Goal: Information Seeking & Learning: Learn about a topic

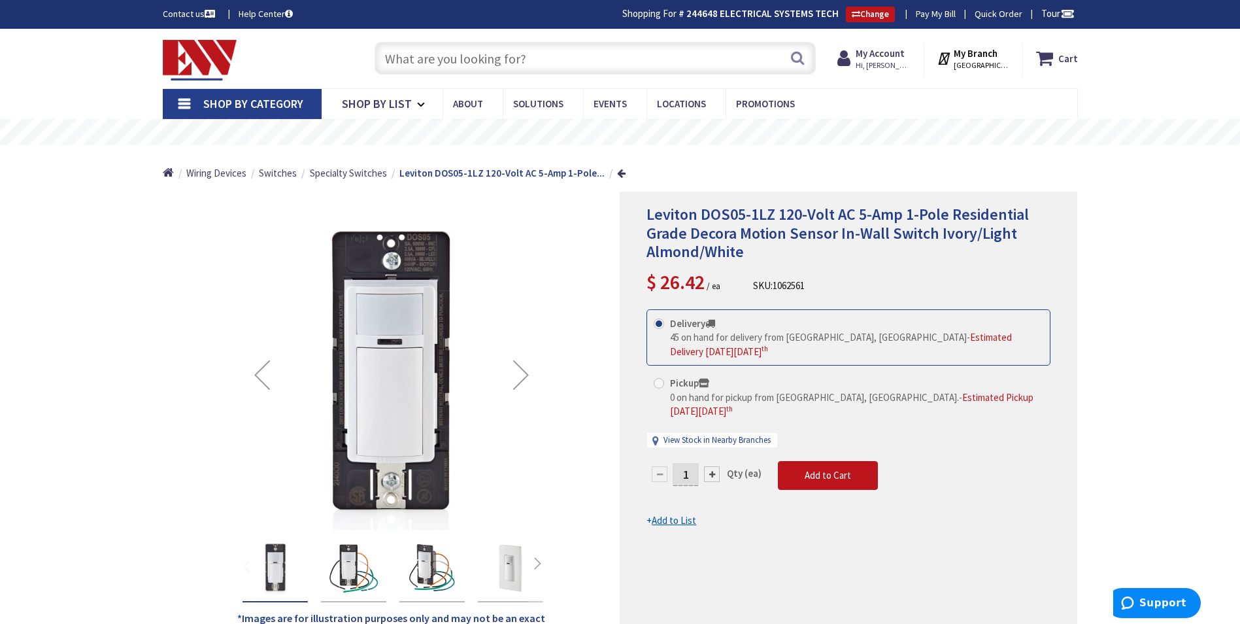
click at [479, 68] on input "text" at bounding box center [595, 58] width 441 height 33
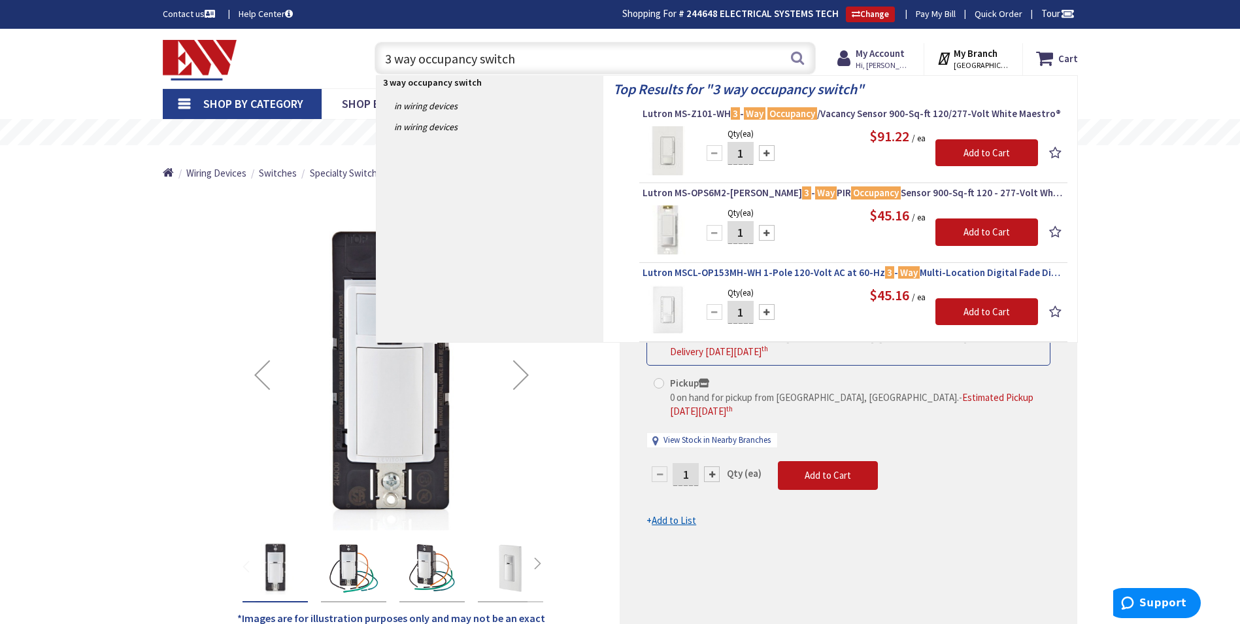
type input "3 way occupancy switch"
click at [819, 273] on span "Lutron MSCL-OP153MH-WH 1-Pole 120-Volt AC at 60-Hz 3 - Way Multi-Location Digit…" at bounding box center [854, 272] width 422 height 13
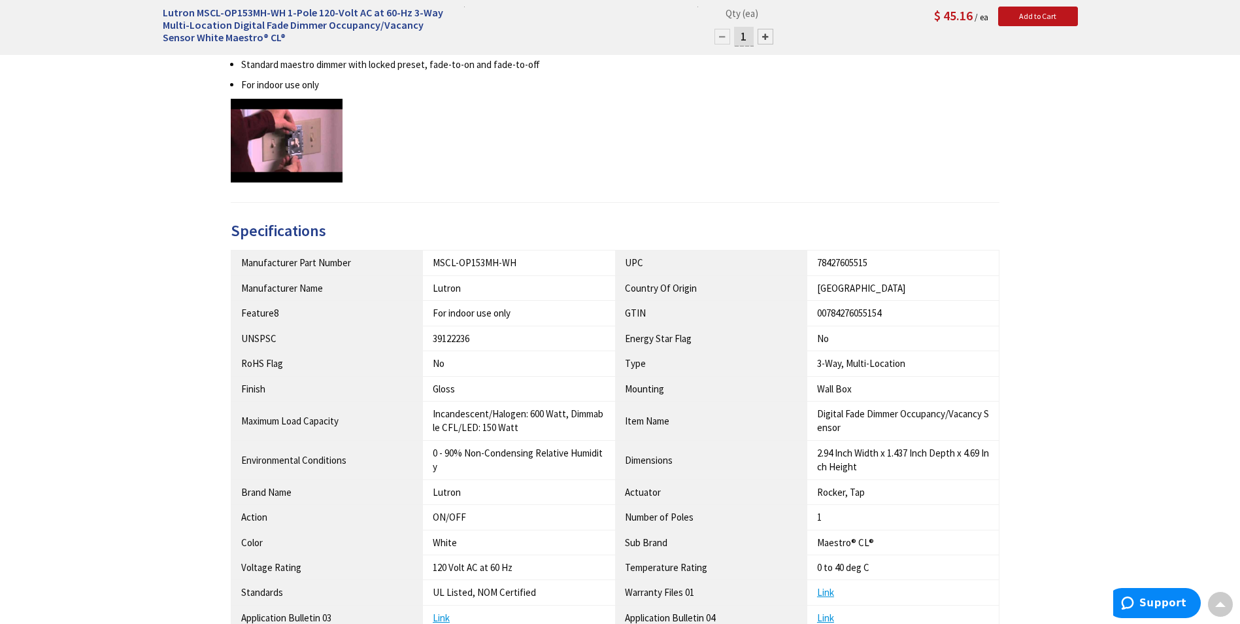
scroll to position [981, 0]
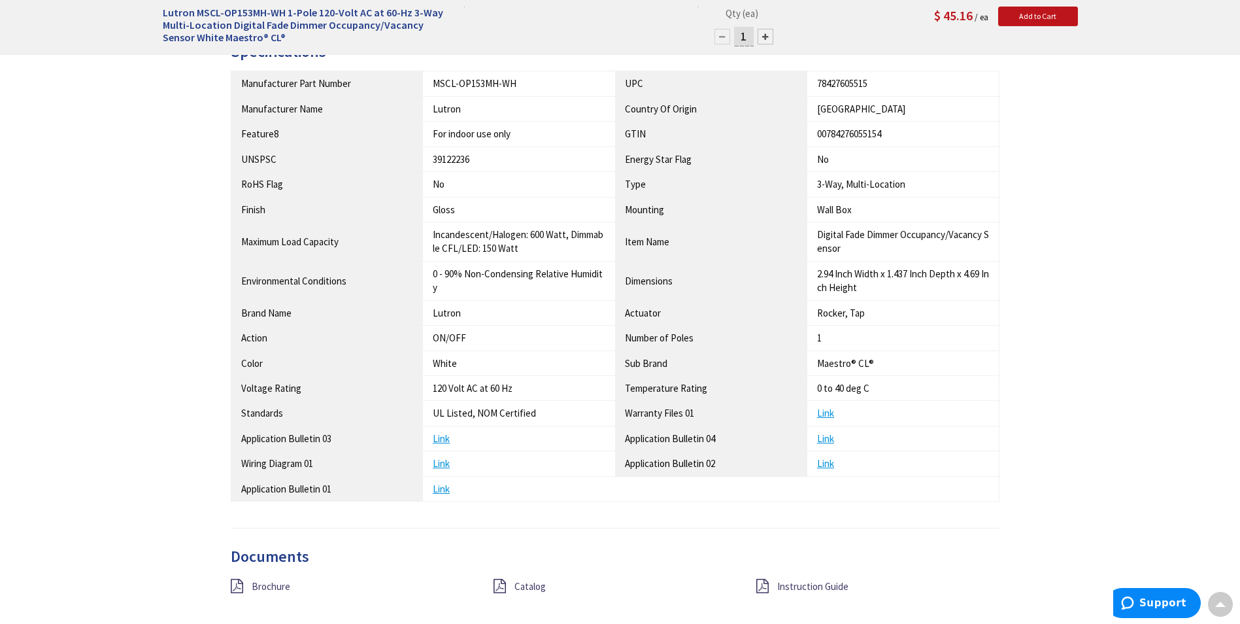
type input "[PERSON_NAME][GEOGRAPHIC_DATA], [GEOGRAPHIC_DATA]"
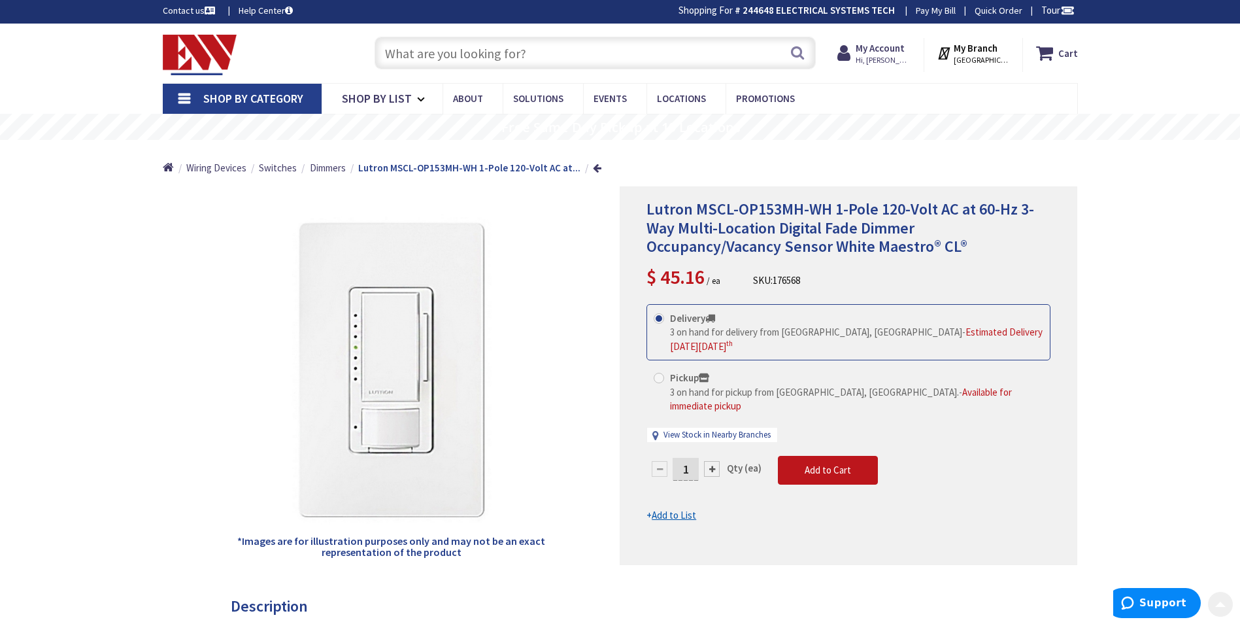
scroll to position [0, 0]
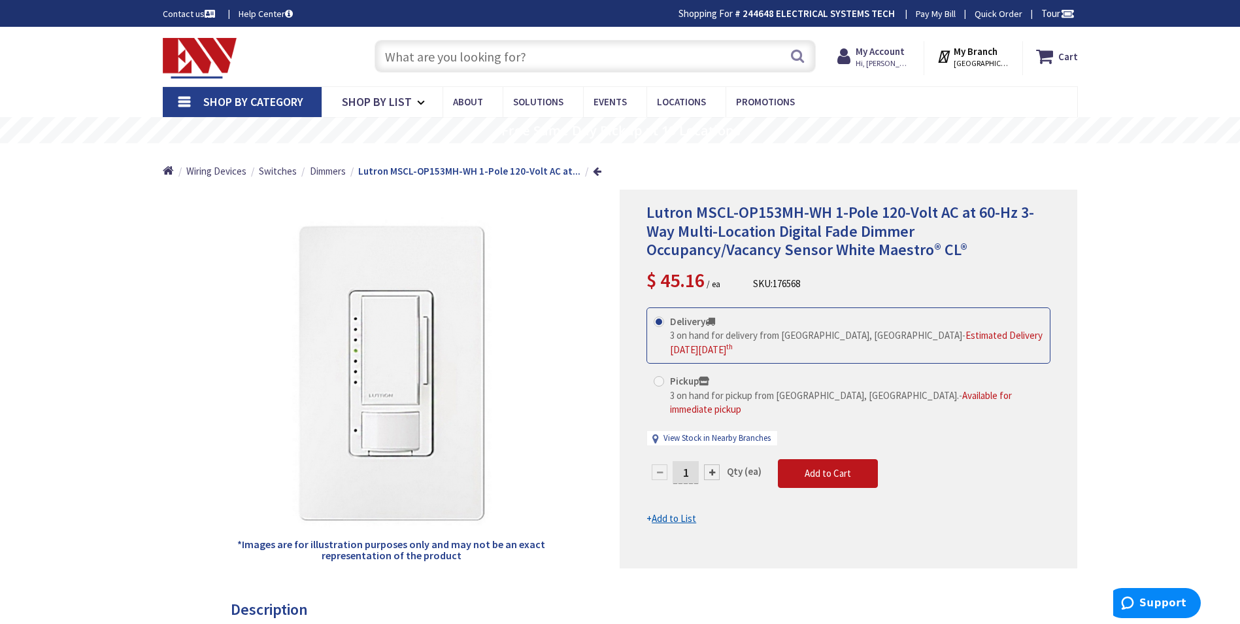
click at [426, 65] on input "text" at bounding box center [595, 56] width 441 height 33
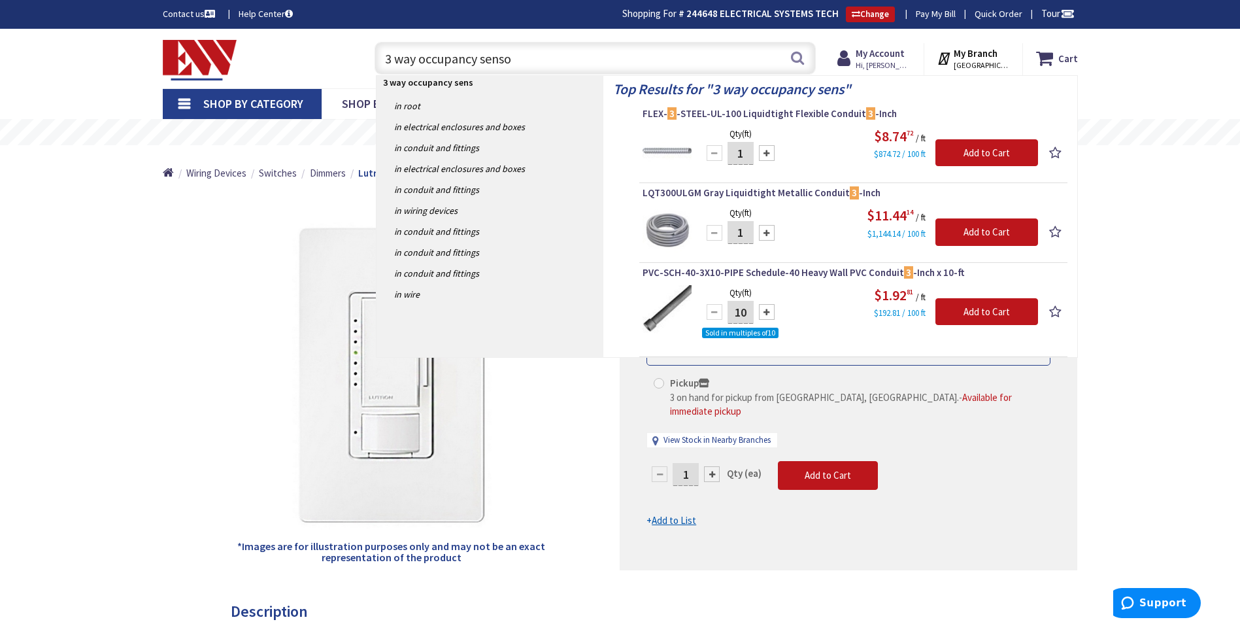
type input "3 way occupancy sensor"
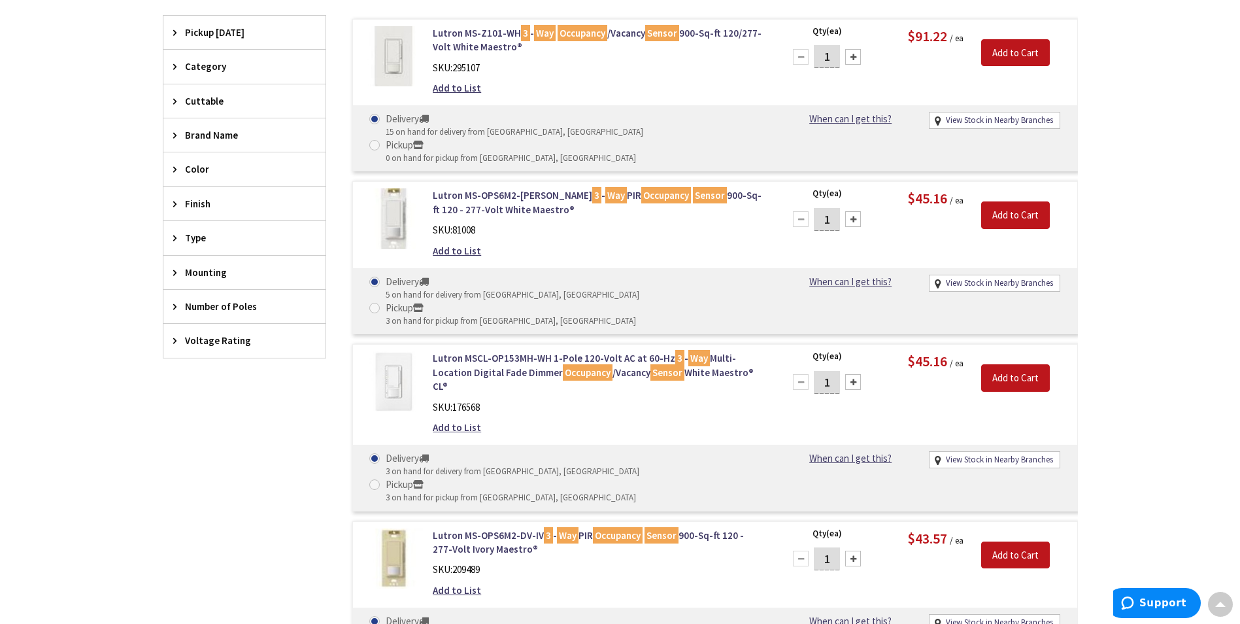
scroll to position [263, 0]
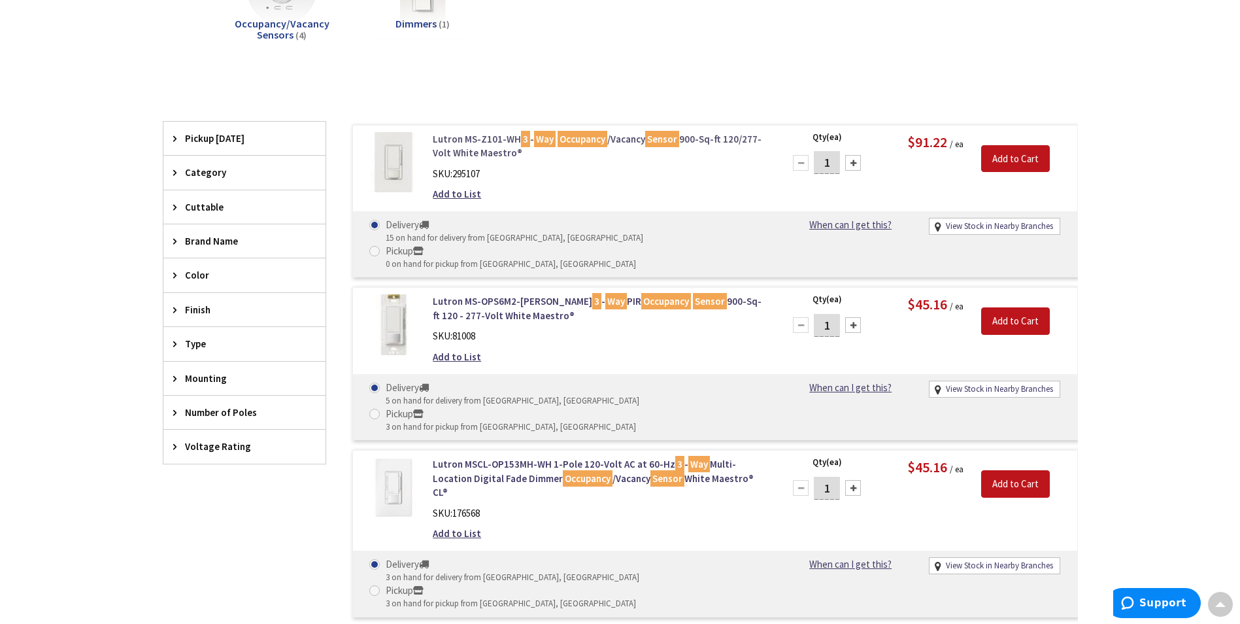
click at [471, 146] on link "Lutron MS-Z101-WH 3 - Way Occupancy /Vacancy Sensor 900-Sq-ft 120/277-Volt Whit…" at bounding box center [599, 146] width 333 height 28
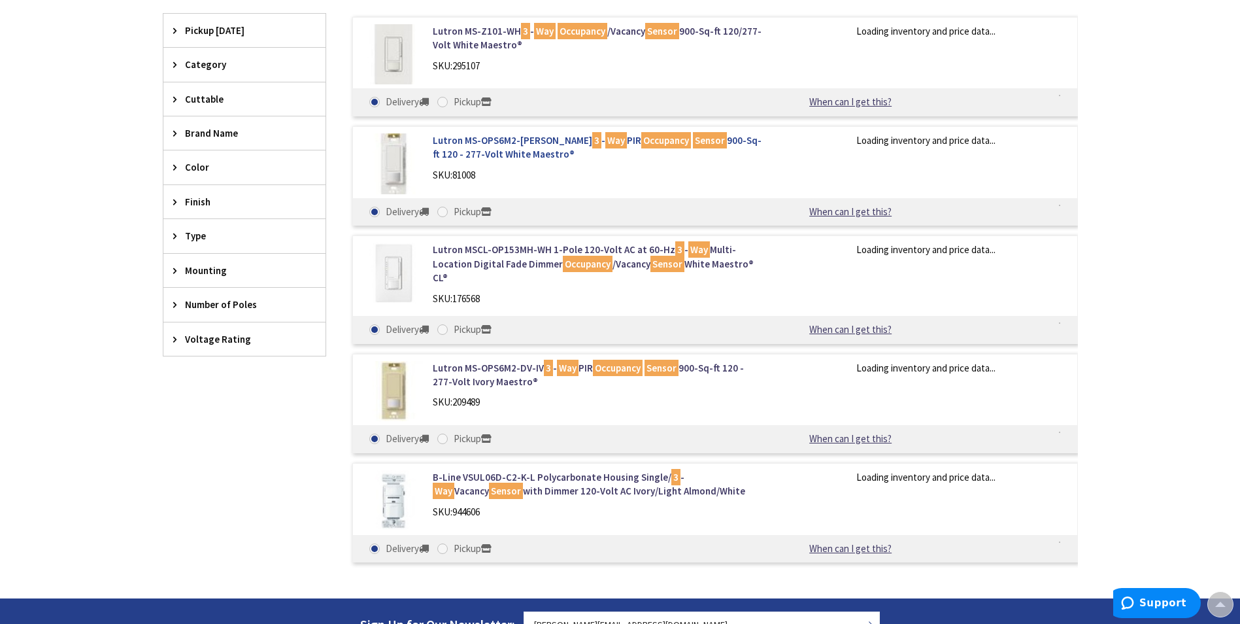
scroll to position [371, 0]
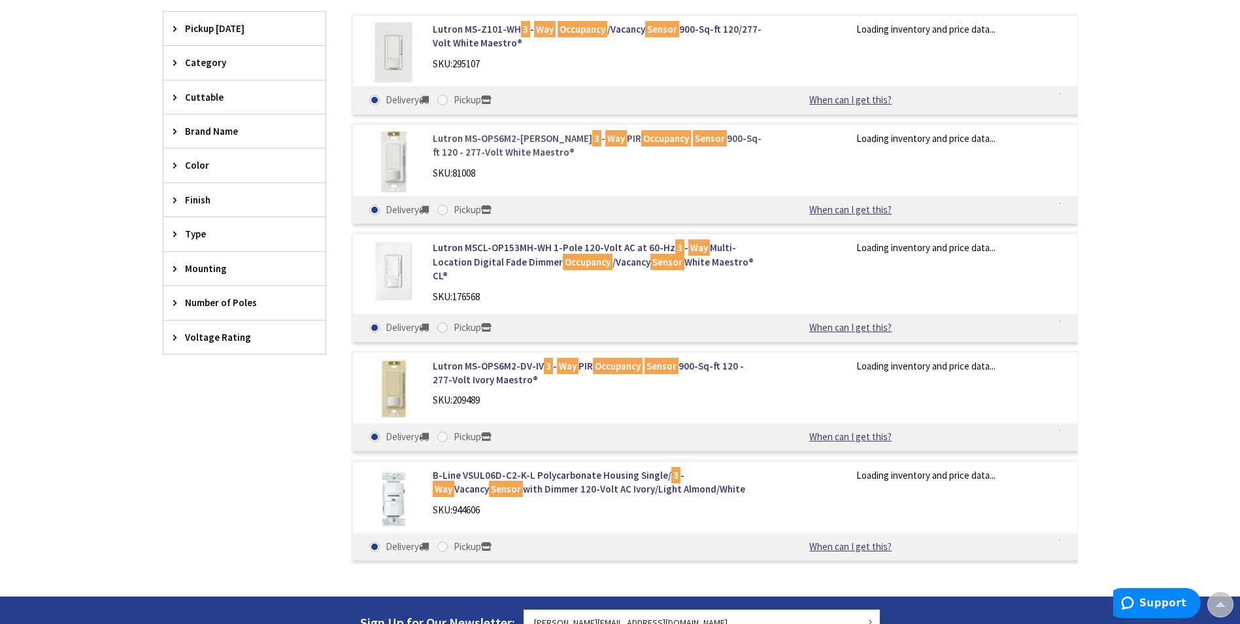
click at [506, 139] on link "Lutron MS-OPS6M2-DV-WH 3 - Way PIR Occupancy Sensor 900-Sq-ft 120 - 277-Volt Wh…" at bounding box center [599, 145] width 333 height 28
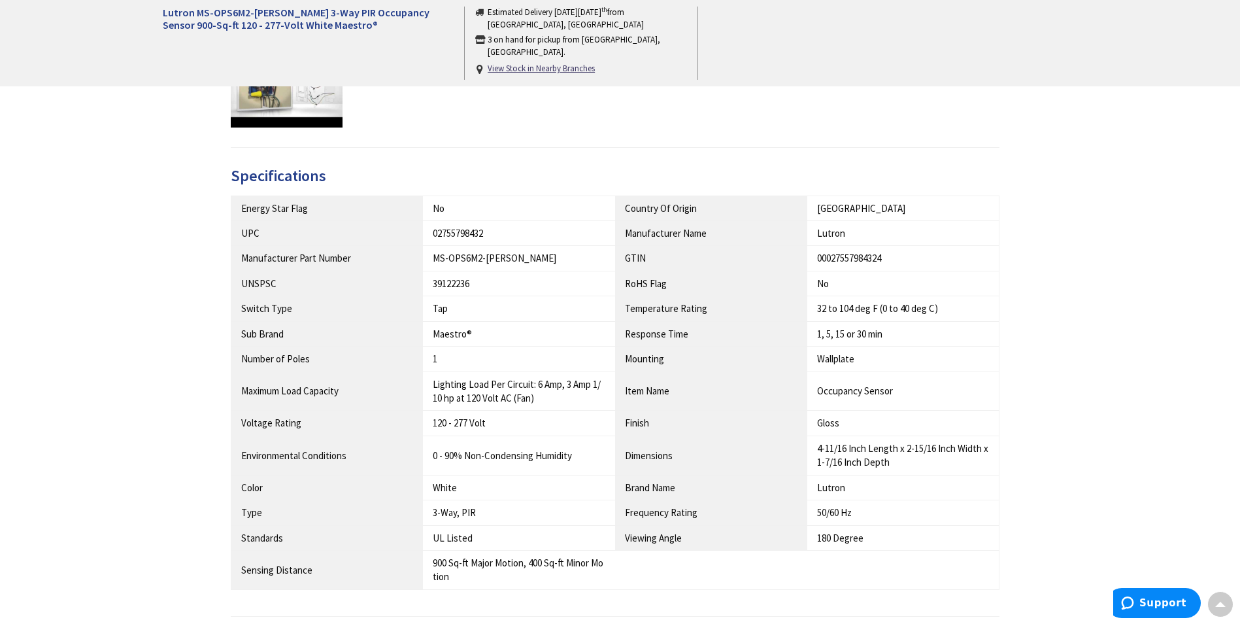
scroll to position [981, 0]
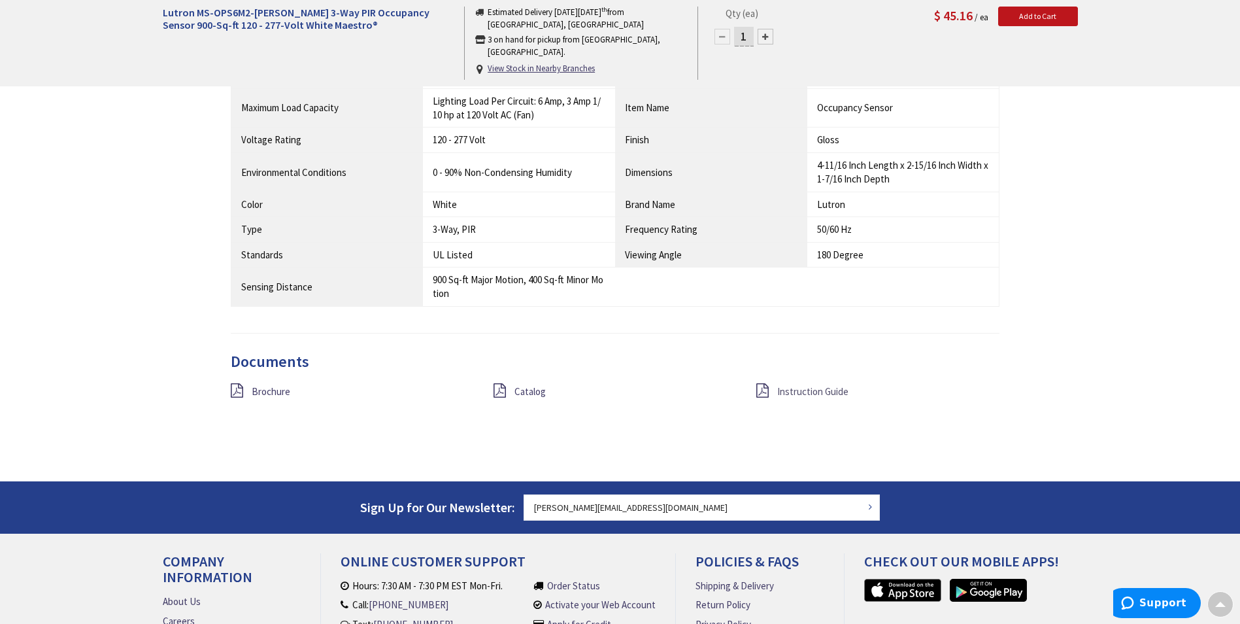
click at [788, 390] on span "Instruction Guide" at bounding box center [812, 391] width 71 height 12
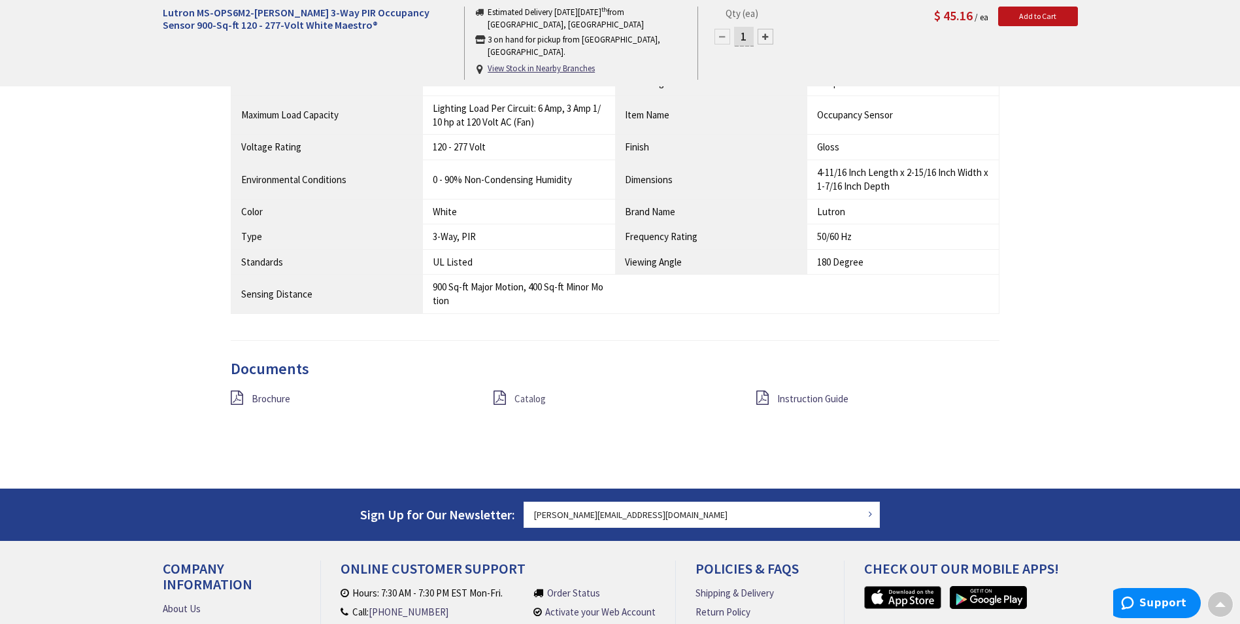
click at [539, 403] on span "Catalog" at bounding box center [530, 398] width 31 height 12
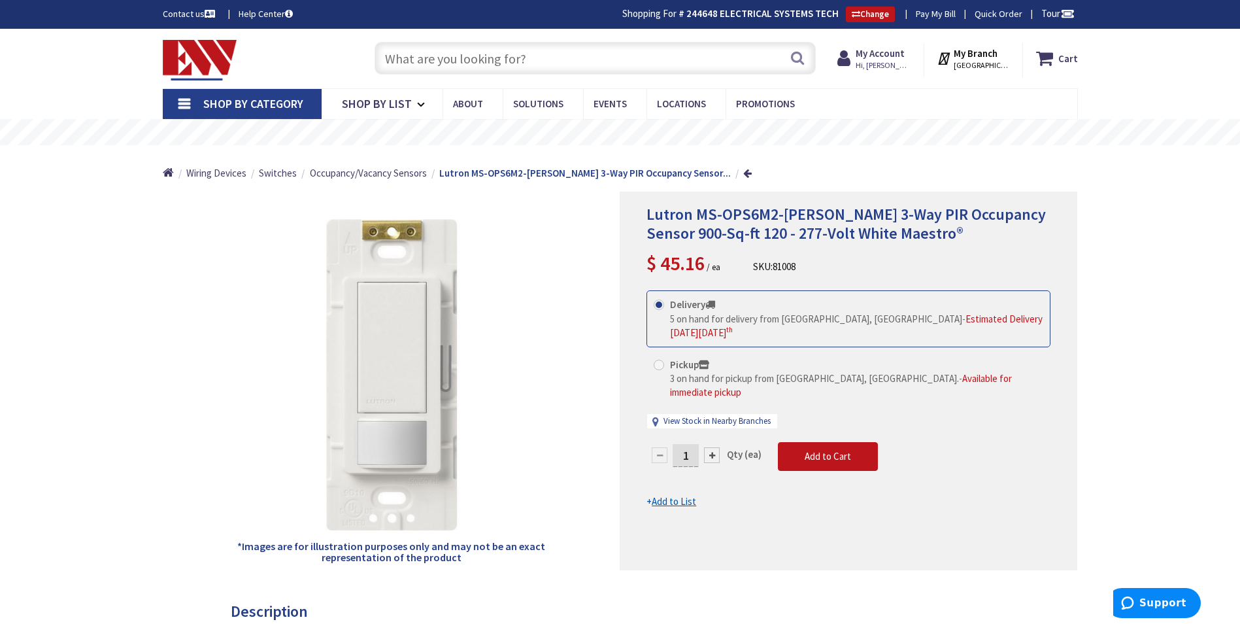
click at [533, 57] on input "text" at bounding box center [595, 58] width 441 height 33
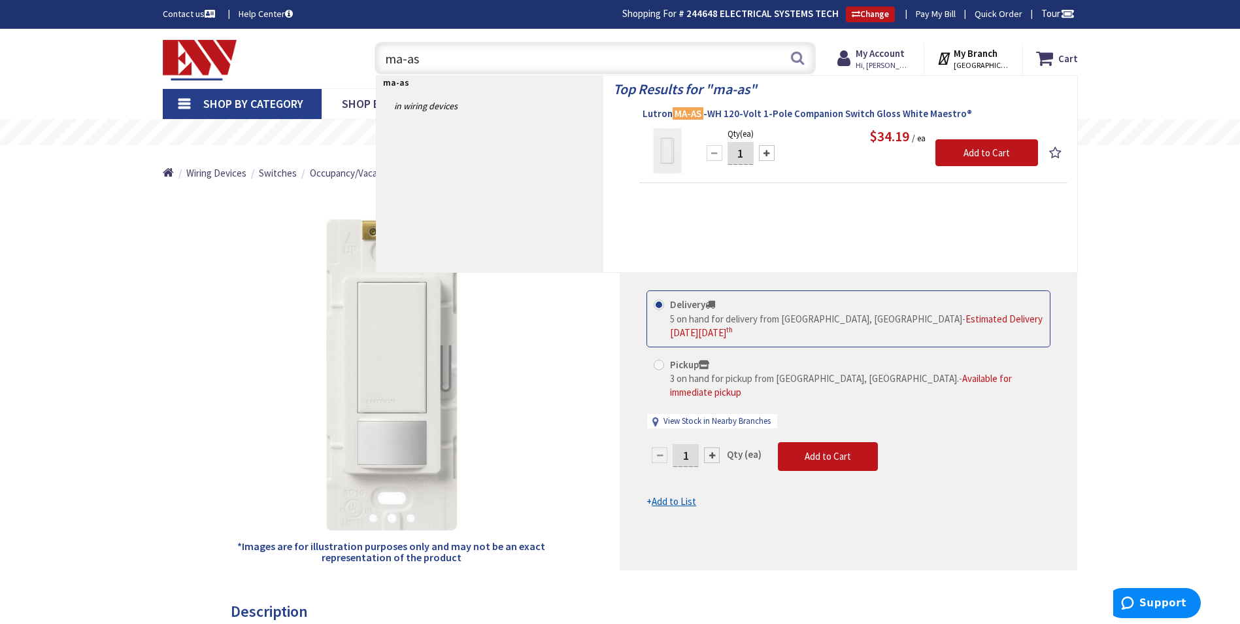
type input "ma-as"
click at [754, 116] on span "Lutron MA-AS -WH 120-Volt 1-Pole Companion Switch Gloss White Maestro®" at bounding box center [854, 113] width 422 height 13
